Goal: Task Accomplishment & Management: Complete application form

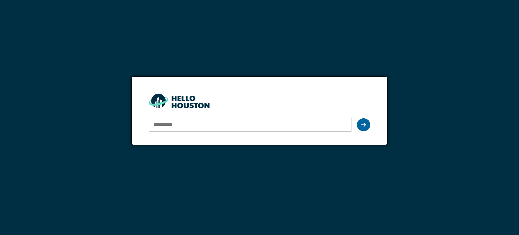
type input "**********"
click at [365, 125] on icon at bounding box center [363, 124] width 5 height 5
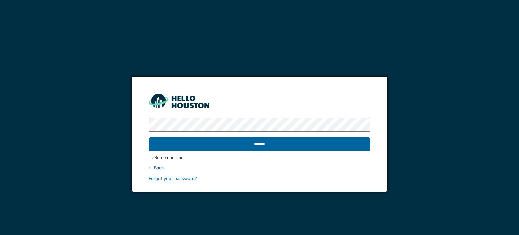
click at [251, 148] on input "******" at bounding box center [259, 144] width 221 height 14
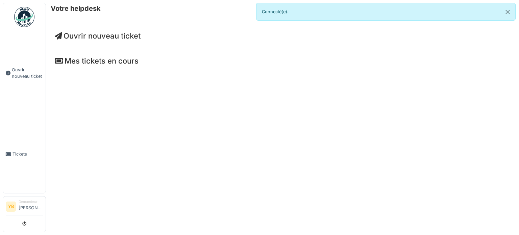
click at [70, 36] on span "Ouvrir nouveau ticket" at bounding box center [98, 35] width 86 height 9
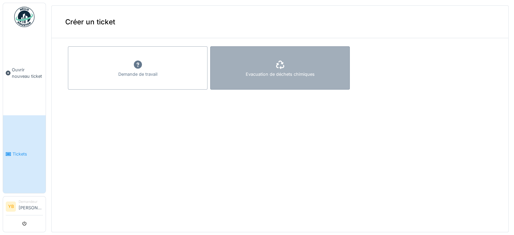
click at [275, 66] on icon at bounding box center [280, 65] width 10 height 8
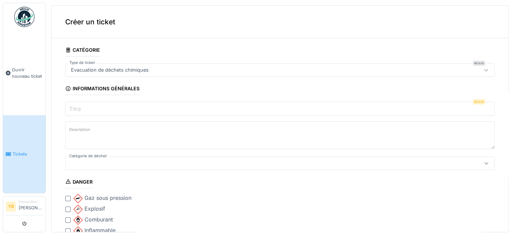
click at [461, 72] on div "Evacuation de déchets chimiques" at bounding box center [280, 70] width 430 height 14
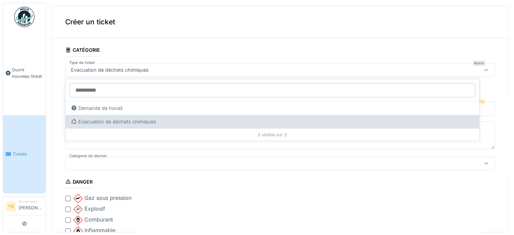
click at [130, 122] on div "Evacuation de déchets chimiques" at bounding box center [272, 121] width 403 height 7
click at [95, 122] on div "Evacuation de déchets chimiques" at bounding box center [272, 121] width 403 height 7
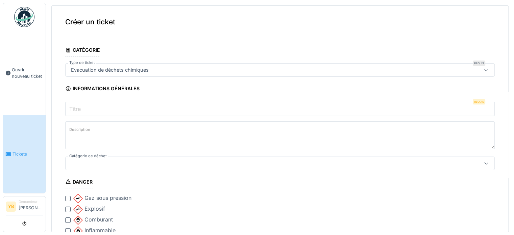
click at [341, 26] on div "Créer un ticket" at bounding box center [280, 22] width 457 height 32
click at [87, 114] on input "Titre" at bounding box center [280, 109] width 430 height 14
click at [82, 109] on label "Titre" at bounding box center [75, 109] width 14 height 8
click at [82, 109] on input "Titre" at bounding box center [280, 109] width 430 height 14
click at [87, 108] on input "Titre" at bounding box center [280, 109] width 430 height 14
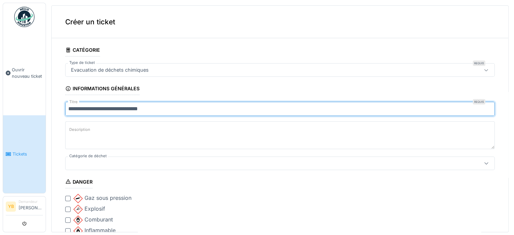
type input "**********"
click at [82, 125] on label "Description" at bounding box center [80, 129] width 24 height 8
click at [82, 125] on textarea "Description" at bounding box center [280, 135] width 430 height 28
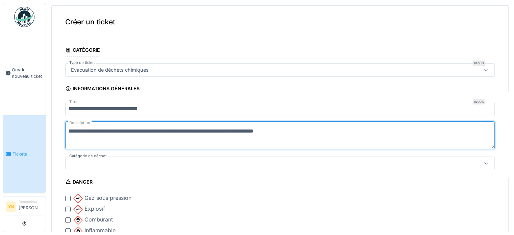
click at [82, 132] on textarea "**********" at bounding box center [280, 135] width 430 height 28
click at [310, 130] on textarea "**********" at bounding box center [280, 135] width 430 height 28
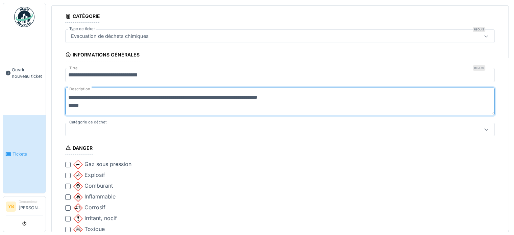
type textarea "**********"
click at [327, 129] on div at bounding box center [256, 129] width 376 height 7
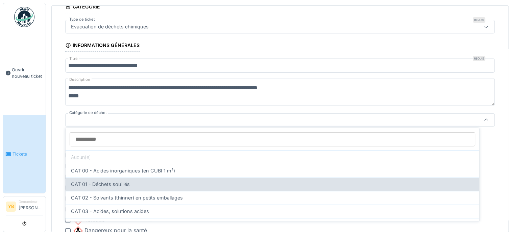
click at [130, 182] on div "CAT 01 - Déchets souillés" at bounding box center [272, 184] width 403 height 7
type input "*"
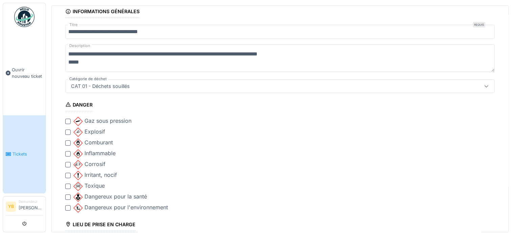
scroll to position [77, 0]
click at [68, 173] on div at bounding box center [67, 175] width 5 height 5
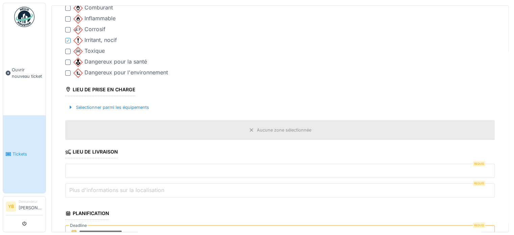
scroll to position [212, 0]
click at [85, 105] on div "Sélectionner parmi les équipements" at bounding box center [108, 106] width 87 height 9
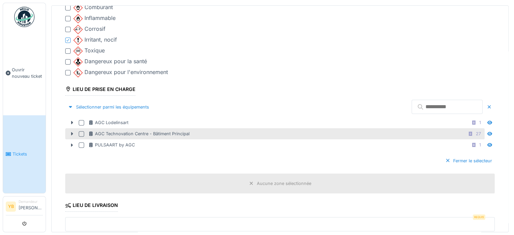
click at [80, 131] on div at bounding box center [81, 133] width 5 height 5
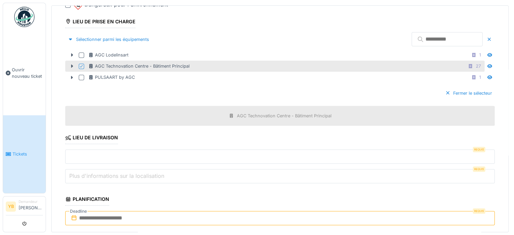
scroll to position [314, 0]
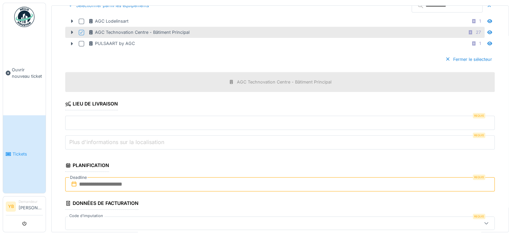
click at [84, 122] on input "text" at bounding box center [280, 123] width 430 height 14
click at [106, 121] on input "text" at bounding box center [280, 123] width 430 height 14
click at [96, 120] on input "text" at bounding box center [280, 123] width 430 height 14
click at [98, 119] on input "text" at bounding box center [280, 123] width 430 height 14
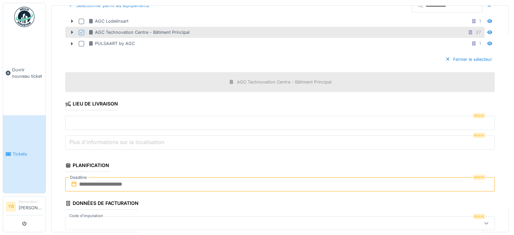
click at [107, 138] on label "Plus d'informations sur la localisation" at bounding box center [117, 142] width 98 height 8
click at [107, 138] on input "Plus d'informations sur la localisation" at bounding box center [280, 142] width 430 height 14
click at [87, 118] on input "text" at bounding box center [280, 123] width 430 height 14
click at [68, 101] on icon at bounding box center [68, 103] width 6 height 5
click at [76, 119] on input "text" at bounding box center [280, 123] width 430 height 14
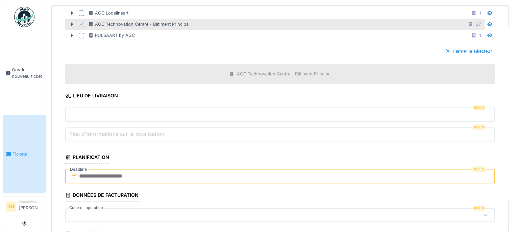
scroll to position [307, 0]
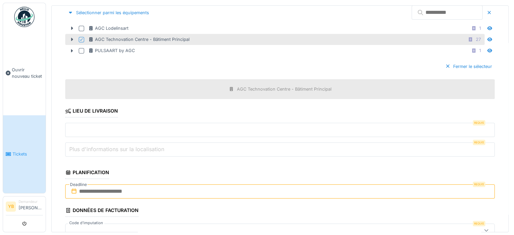
click at [88, 128] on input "text" at bounding box center [280, 130] width 430 height 14
click at [468, 123] on input "text" at bounding box center [280, 130] width 430 height 14
click at [96, 128] on input "text" at bounding box center [280, 130] width 430 height 14
click at [487, 38] on icon at bounding box center [489, 40] width 5 height 4
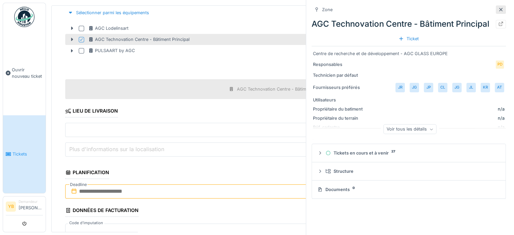
click at [498, 11] on icon at bounding box center [500, 9] width 5 height 4
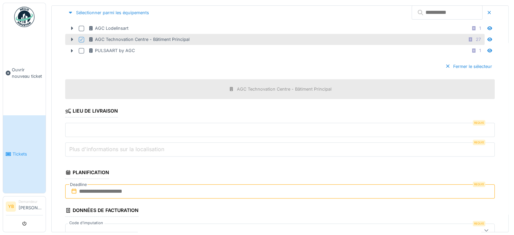
click at [90, 127] on input "text" at bounding box center [280, 130] width 430 height 14
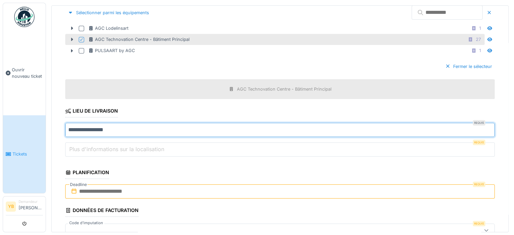
type input "**********"
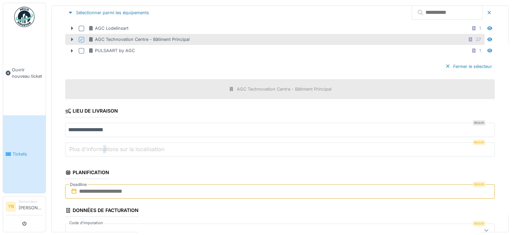
click at [104, 145] on label "Plus d'informations sur la localisation" at bounding box center [117, 149] width 98 height 8
click at [104, 144] on input "Plus d'informations sur la localisation" at bounding box center [280, 149] width 430 height 14
click at [116, 147] on label "Plus d'informations sur la localisation" at bounding box center [117, 149] width 98 height 8
click at [116, 147] on input "Plus d'informations sur la localisation" at bounding box center [280, 149] width 430 height 14
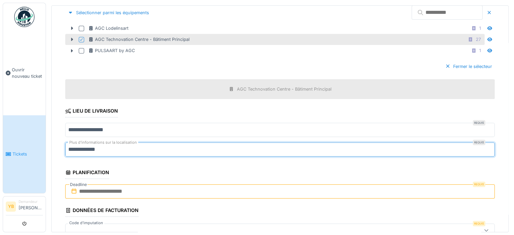
type input "**********"
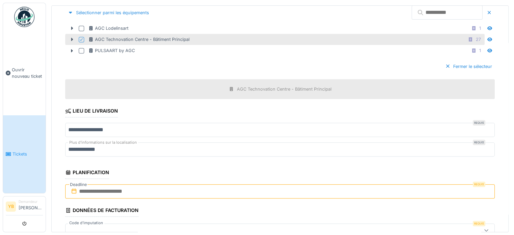
click at [168, 165] on fieldset "**********" at bounding box center [280, 63] width 430 height 653
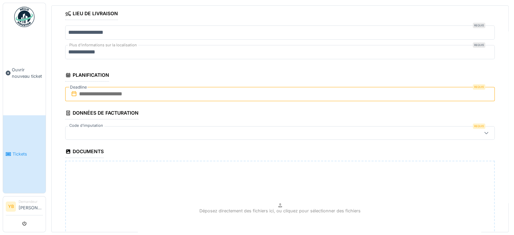
scroll to position [408, 0]
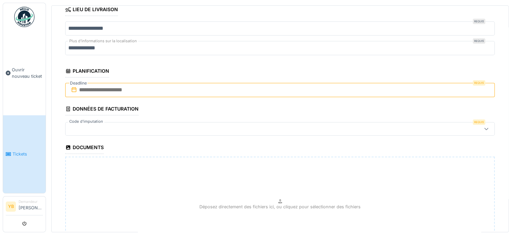
click at [121, 87] on input "text" at bounding box center [280, 90] width 430 height 14
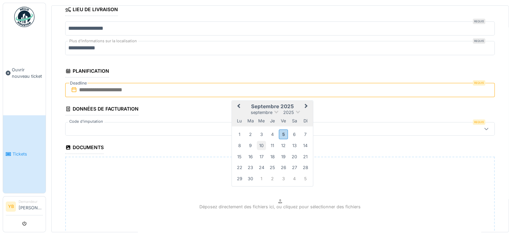
click at [262, 141] on div "10" at bounding box center [261, 145] width 9 height 9
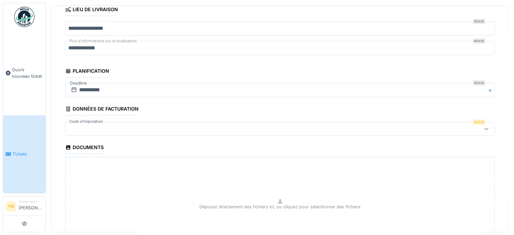
click at [102, 125] on div at bounding box center [256, 128] width 376 height 7
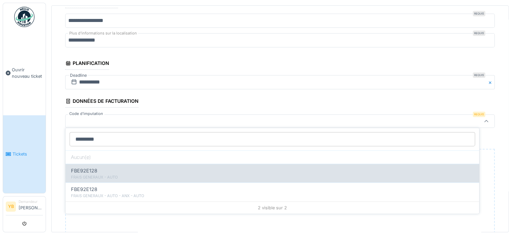
type input "*********"
click at [99, 170] on div "FBE92E128" at bounding box center [272, 170] width 403 height 7
type input "**"
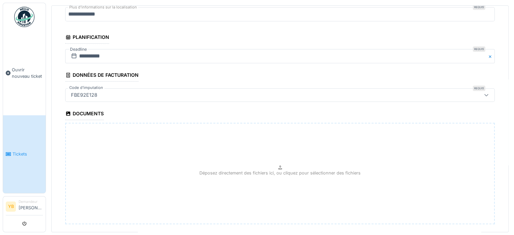
scroll to position [476, 0]
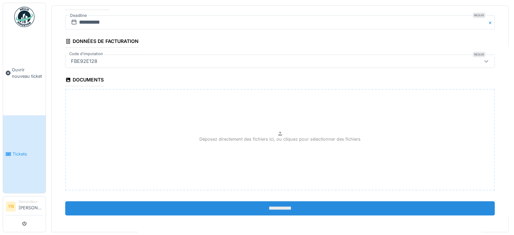
click at [273, 205] on input "**********" at bounding box center [280, 208] width 430 height 14
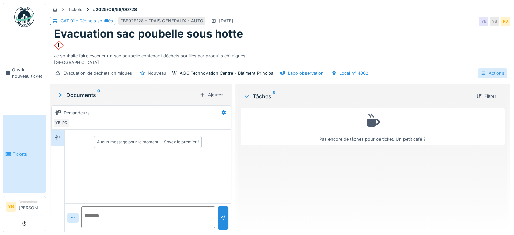
click at [481, 72] on div "Actions" at bounding box center [493, 73] width 30 height 10
click at [435, 88] on div "Fiche d'évacuation" at bounding box center [453, 88] width 83 height 10
